Goal: Task Accomplishment & Management: Complete application form

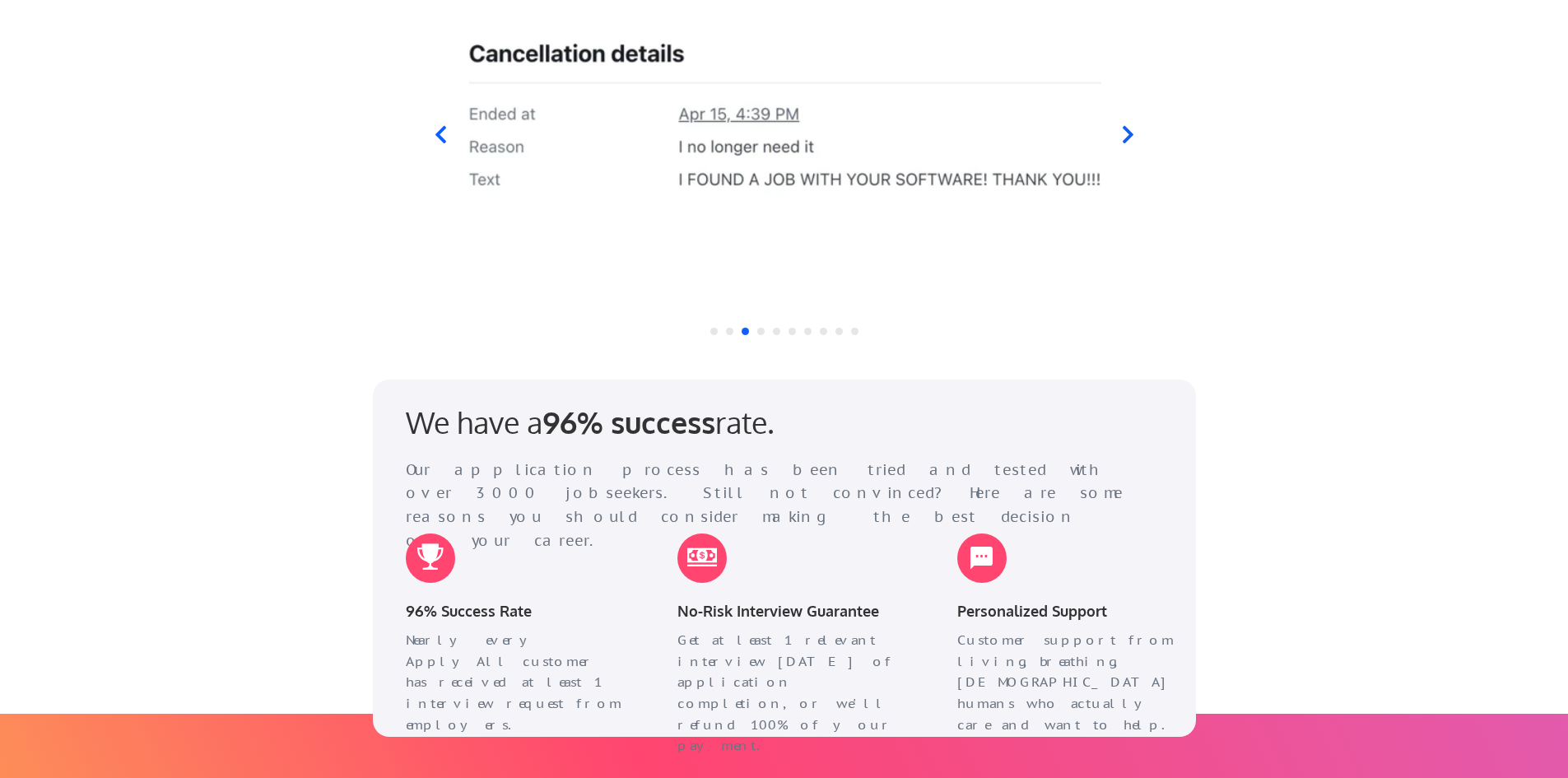
scroll to position [1564, 0]
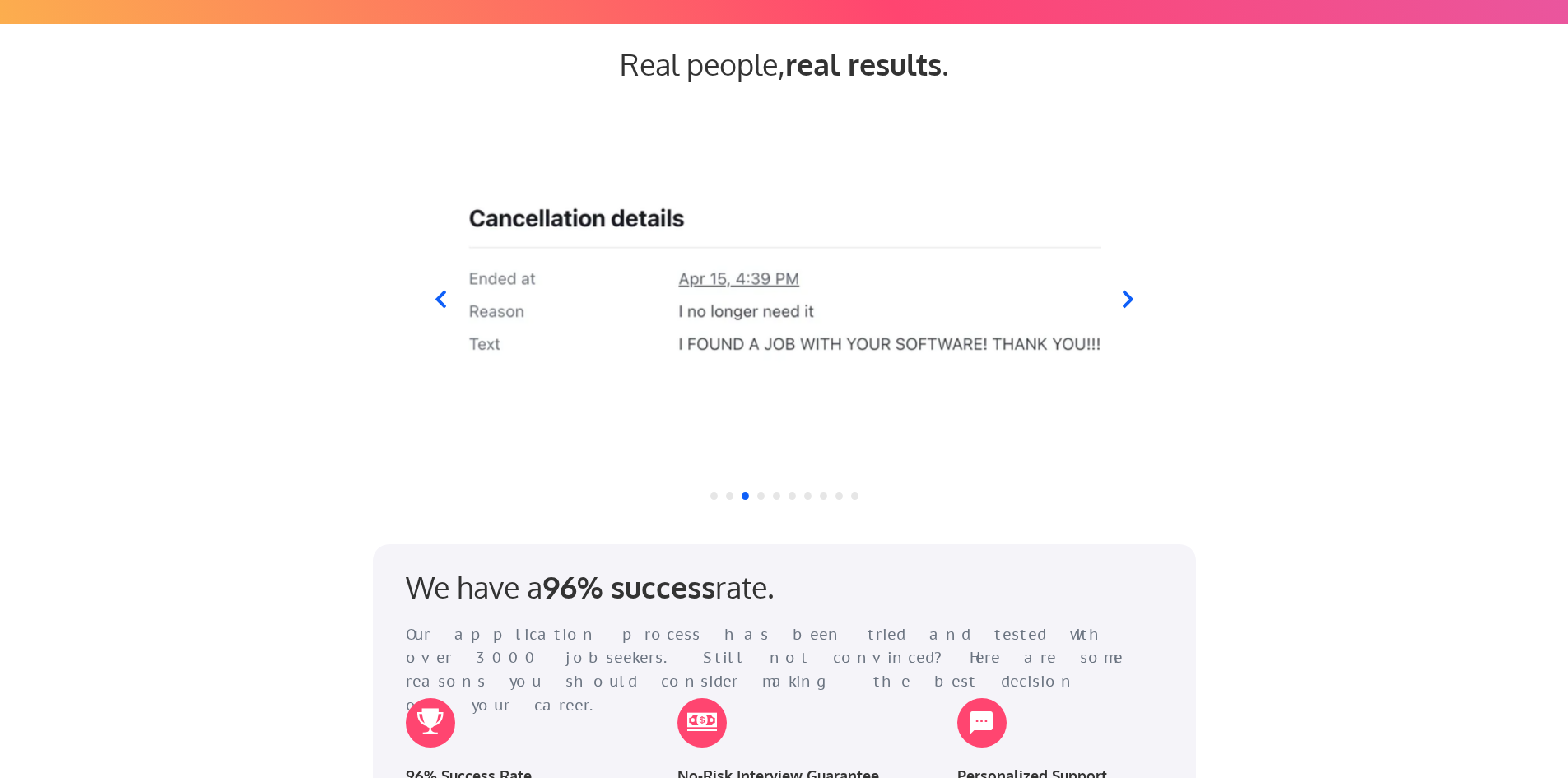
click at [447, 289] on icon at bounding box center [440, 299] width 20 height 20
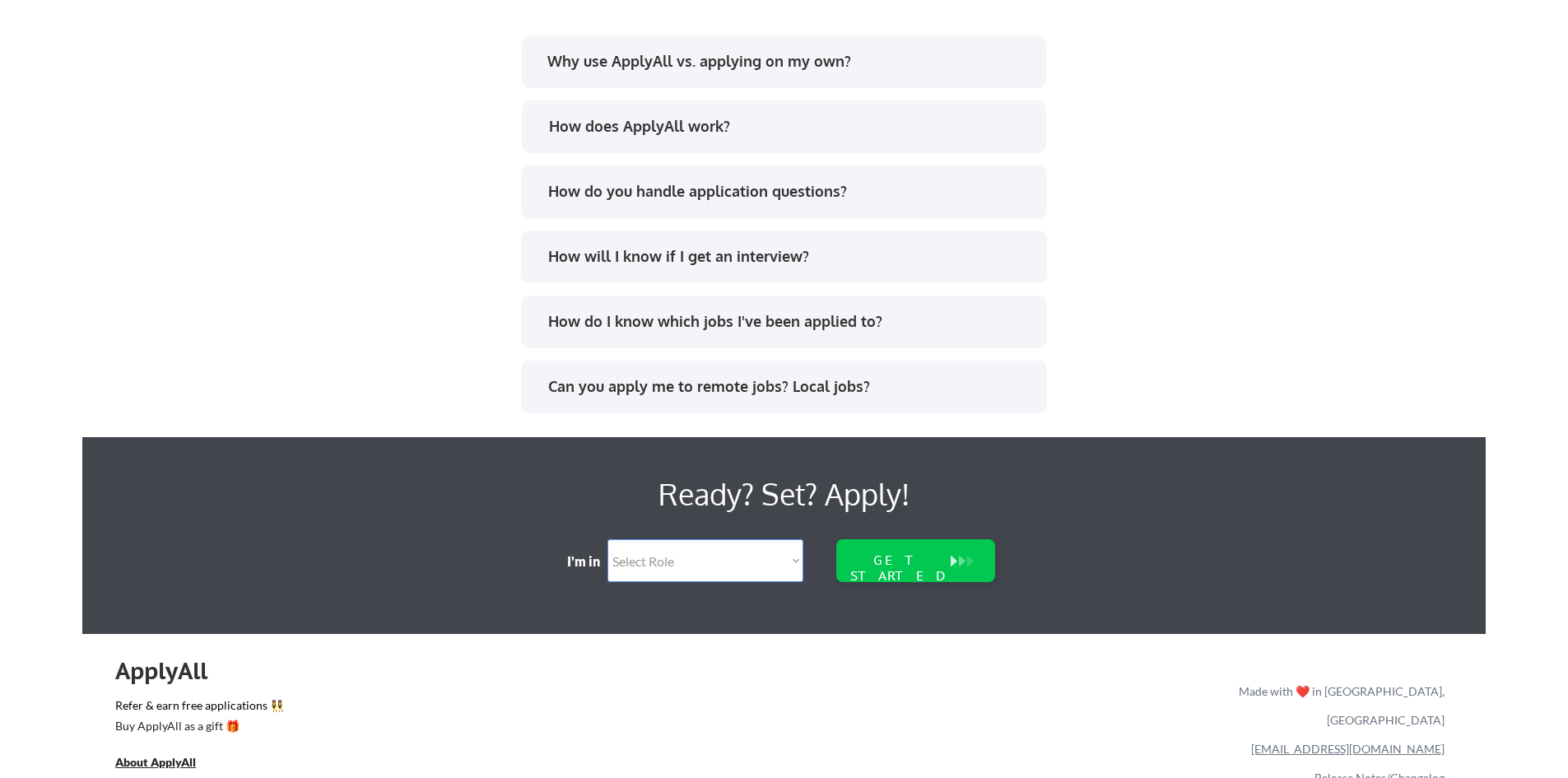
scroll to position [3338, 0]
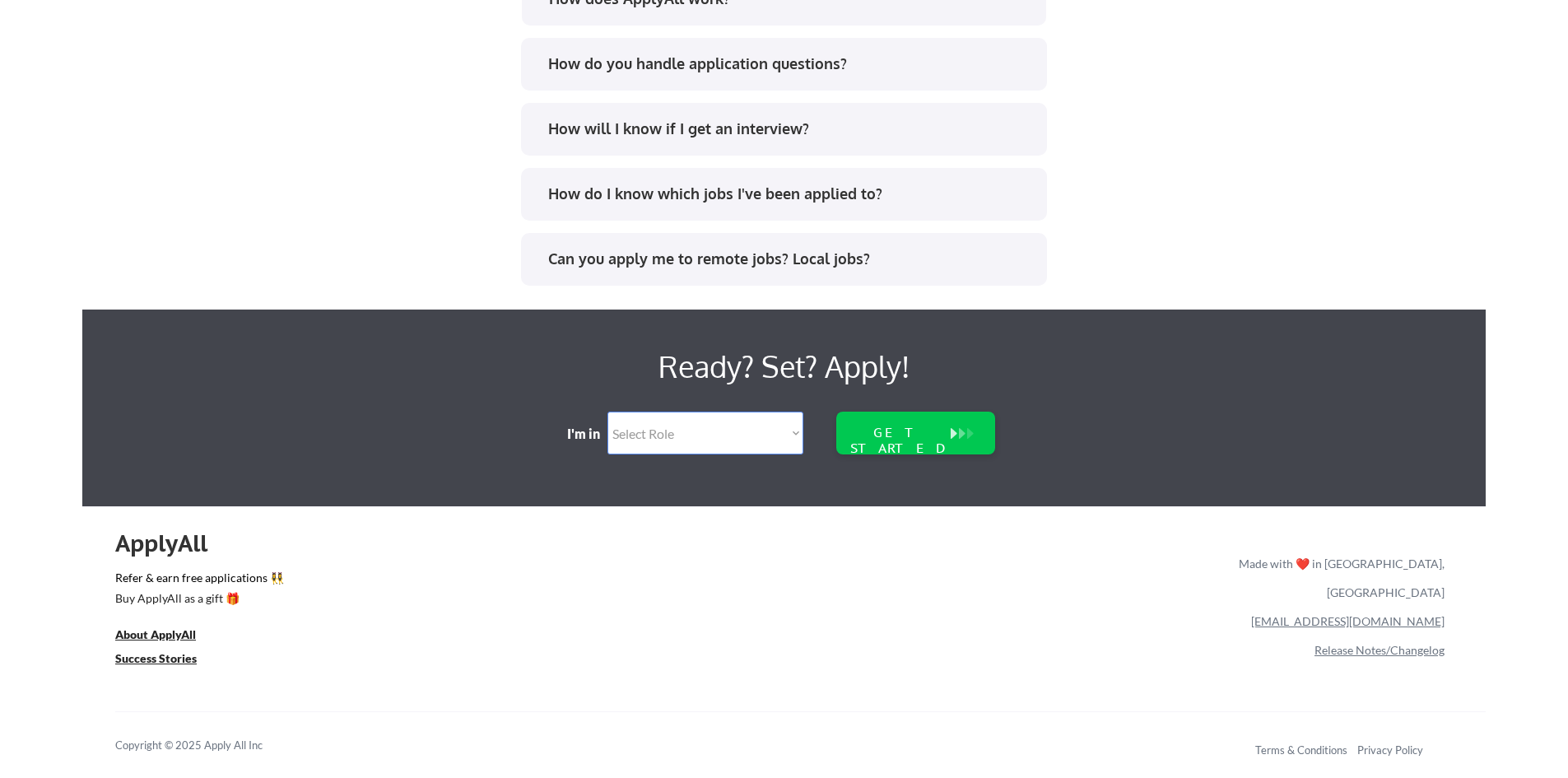
click at [750, 444] on select "Select Role Software Engineering Product Management Customer Success Sales UI/U…" at bounding box center [705, 433] width 196 height 42
select select ""engineering""
click at [608, 412] on select "Select Role Software Engineering Product Management Customer Success Sales UI/U…" at bounding box center [705, 433] width 196 height 42
select select ""engineering""
click at [909, 436] on div "GET STARTED" at bounding box center [900, 440] width 105 height 31
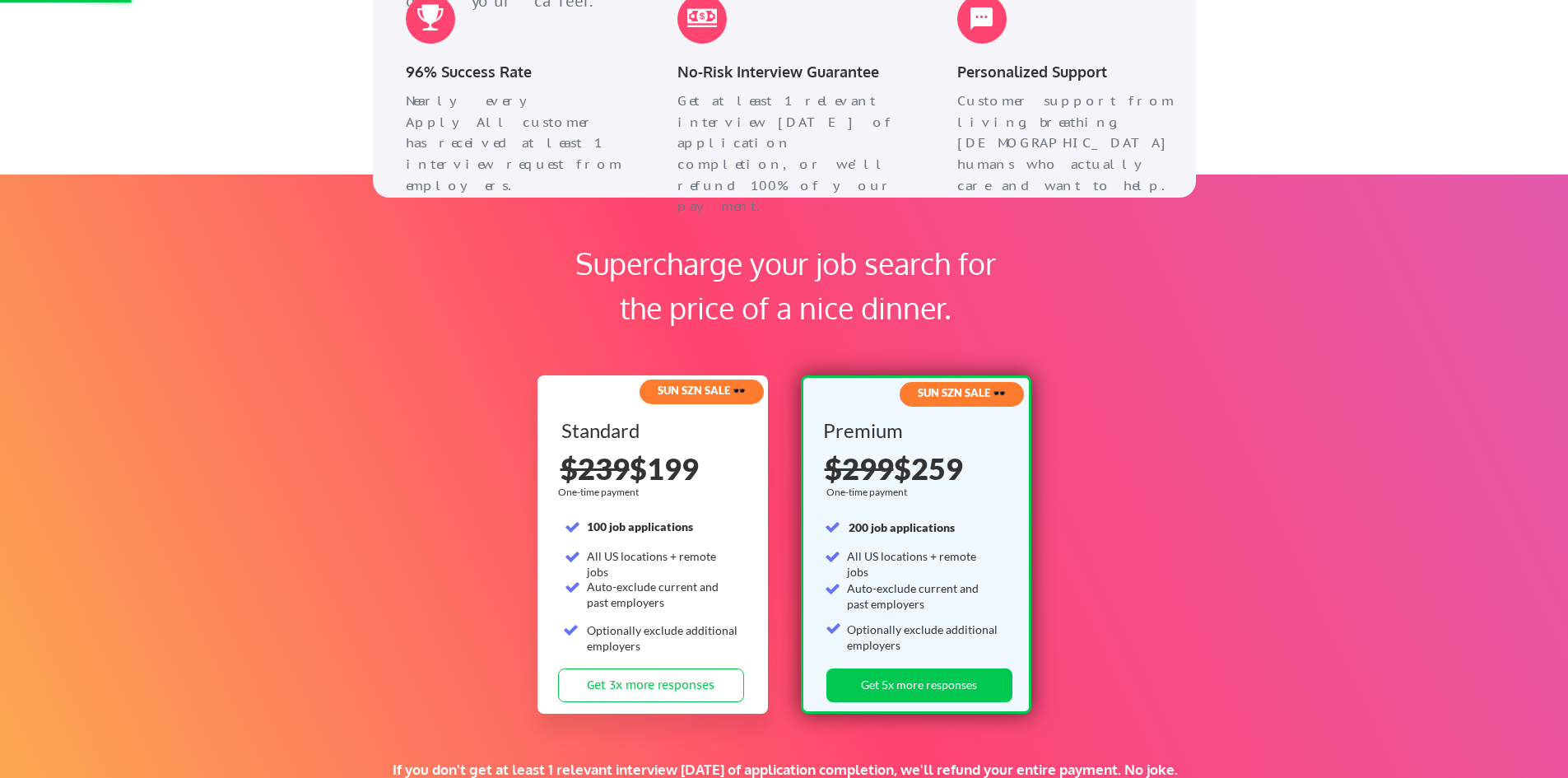
scroll to position [2103, 0]
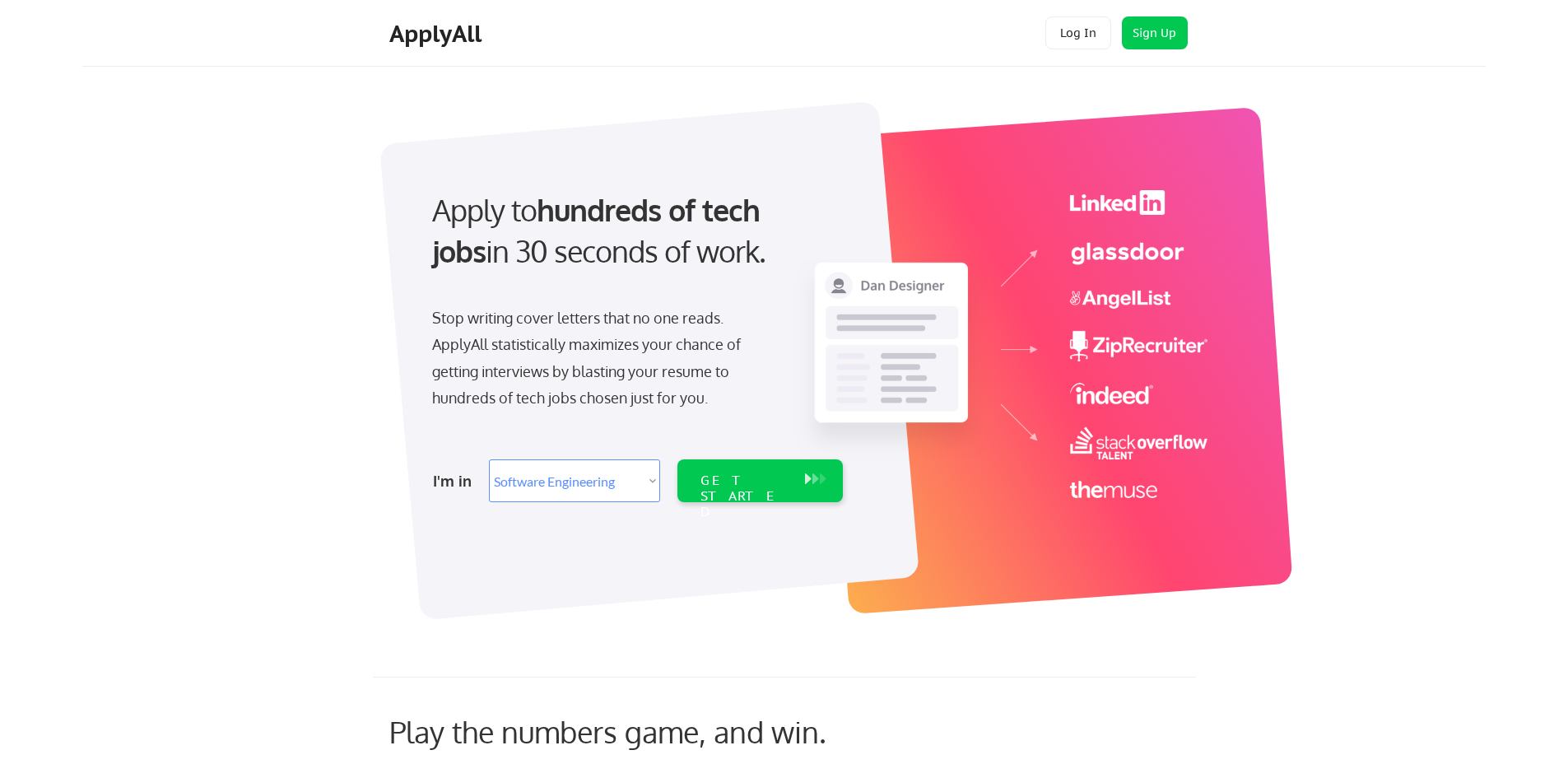
select select ""engineering""
click at [564, 488] on select "Select Role Software Engineering Product Management Customer Success Sales UI/U…" at bounding box center [575, 481] width 171 height 42
drag, startPoint x: 589, startPoint y: 215, endPoint x: 718, endPoint y: 221, distance: 129.1
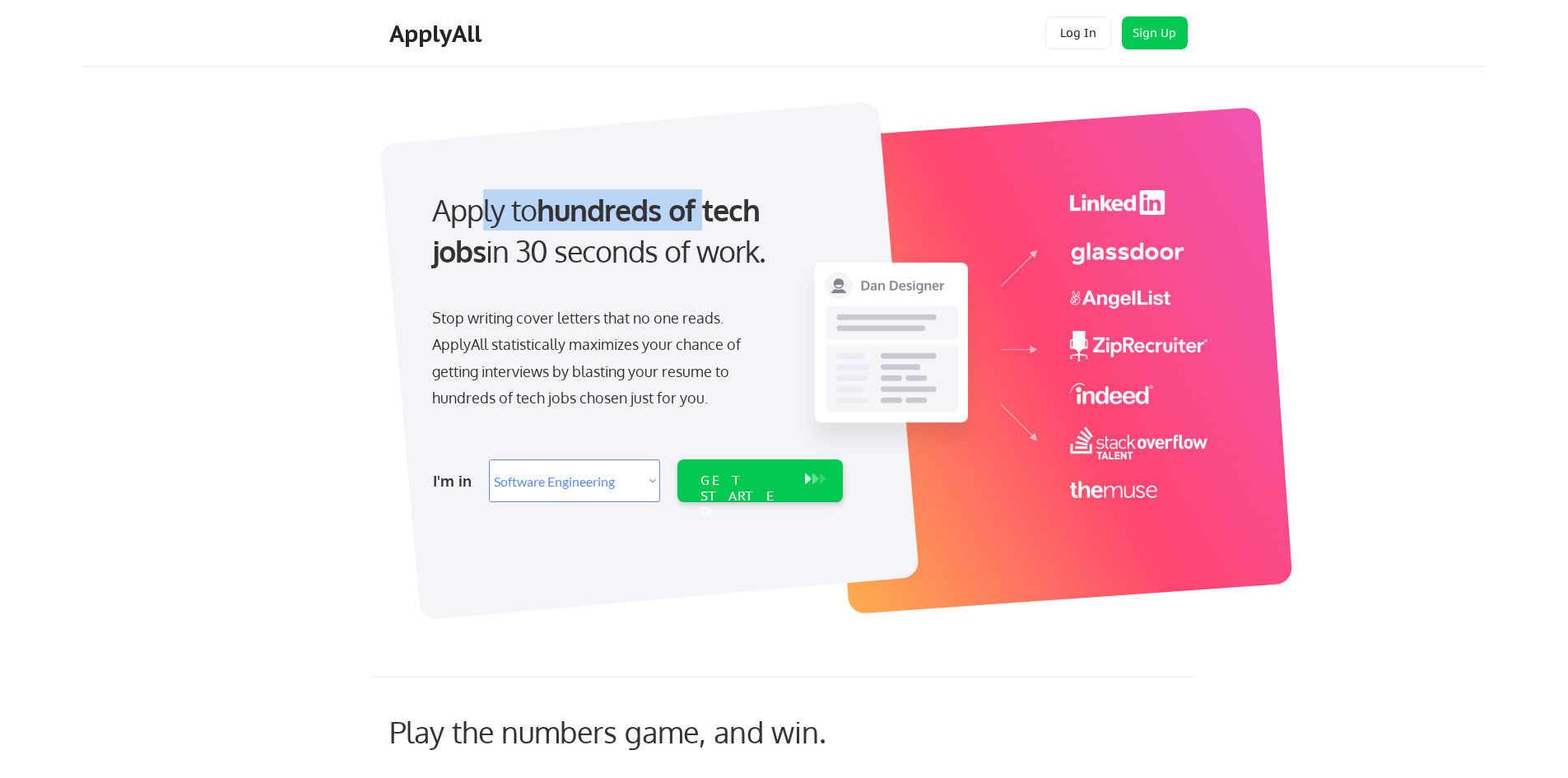
click at [716, 221] on div "Apply to hundreds of tech jobs in 30 seconds of work." at bounding box center [633, 231] width 404 height 83
click at [718, 221] on strong "hundreds of tech jobs" at bounding box center [599, 229] width 335 height 78
